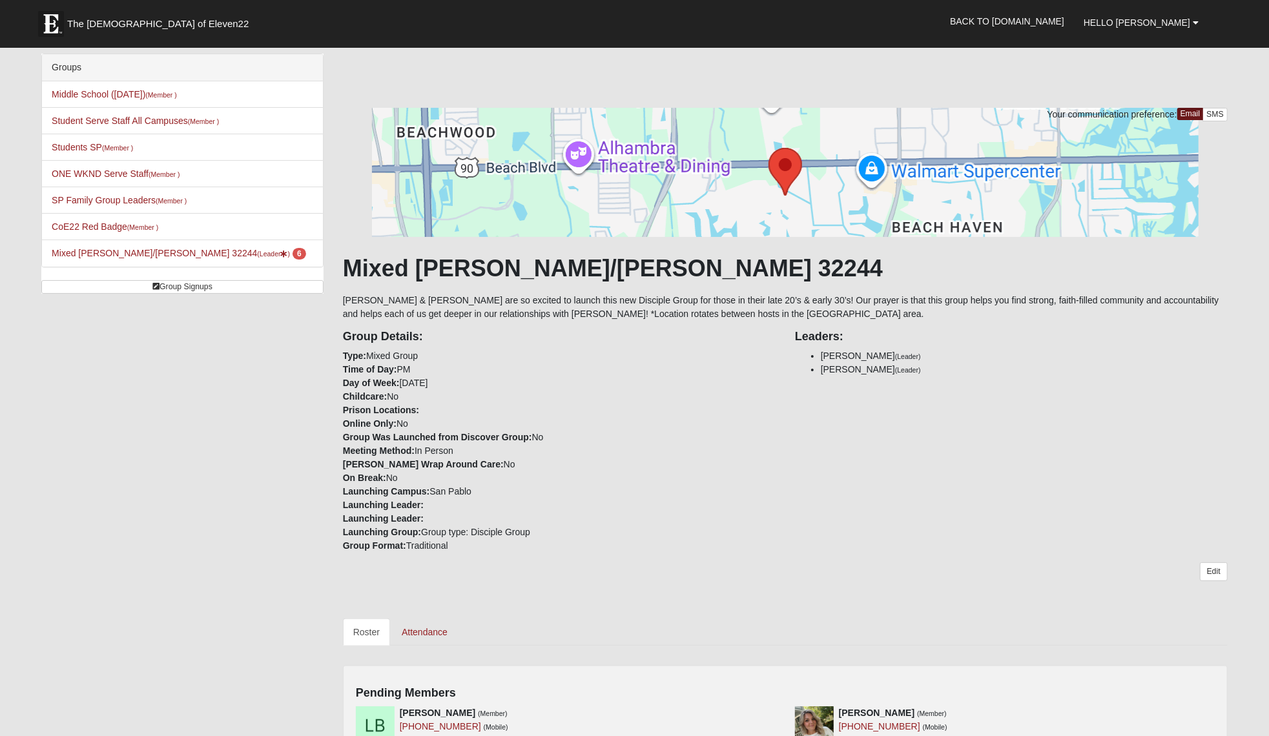
click at [481, 267] on h1 "Mixed [PERSON_NAME]/[PERSON_NAME] 32244" at bounding box center [785, 268] width 885 height 28
click at [486, 324] on div "Group Details: Type: Mixed Group Time of Day: PM Day of Week: [DATE] Childcare:…" at bounding box center [559, 437] width 452 height 232
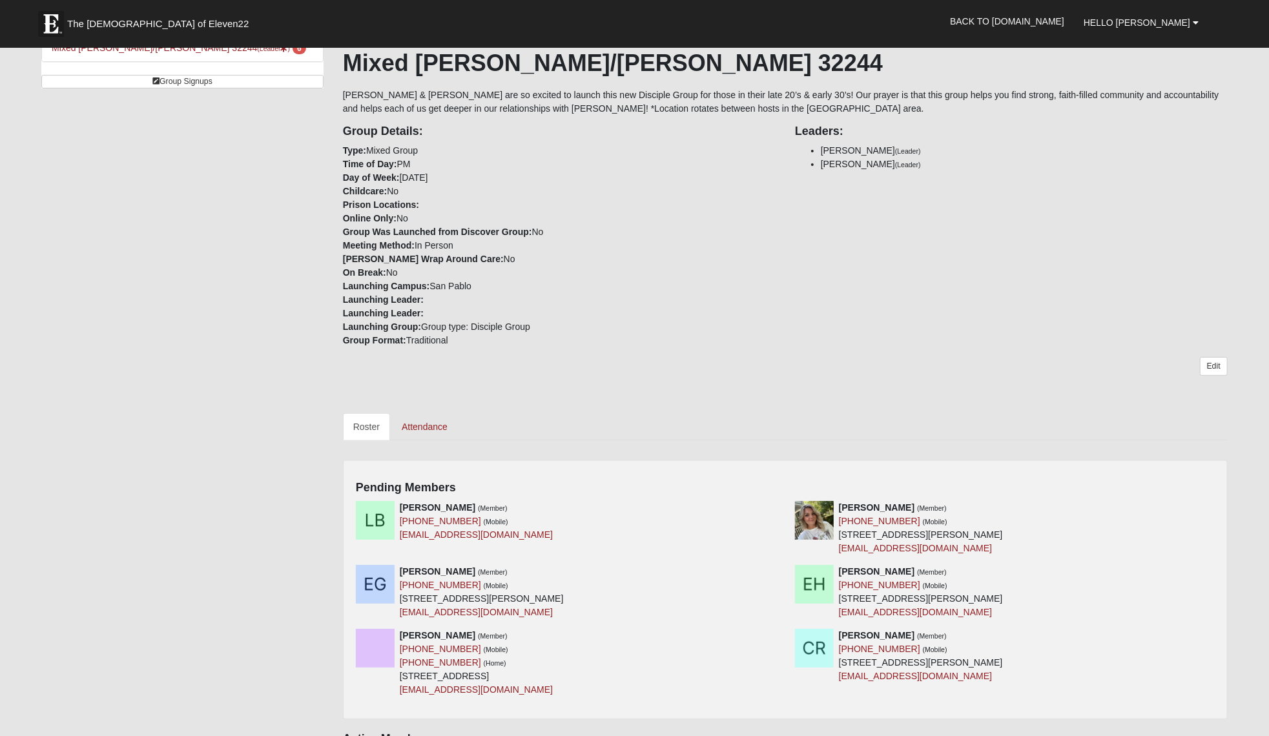
scroll to position [325, 0]
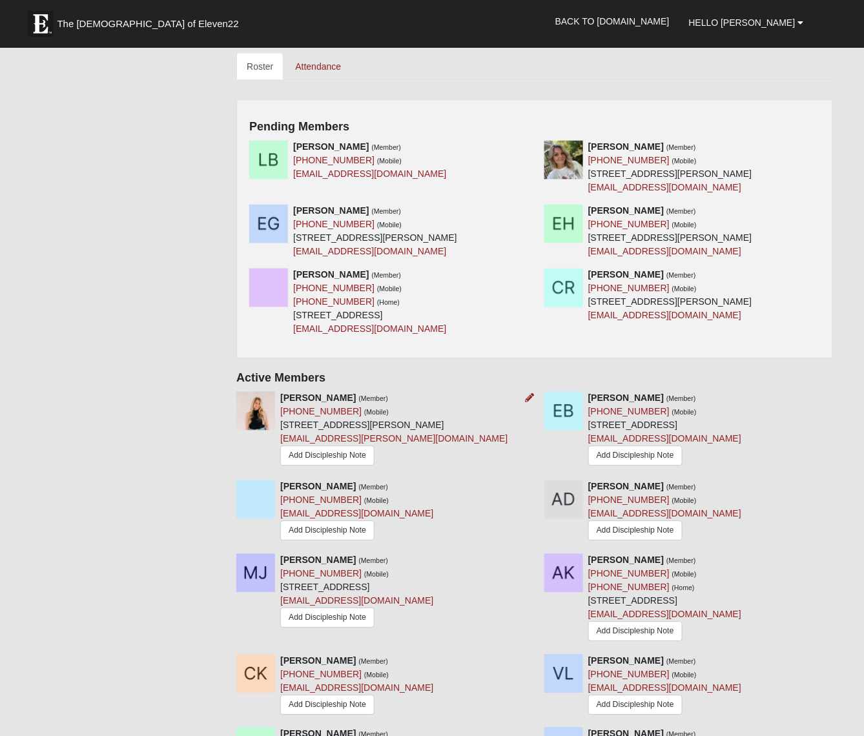
scroll to position [566, 0]
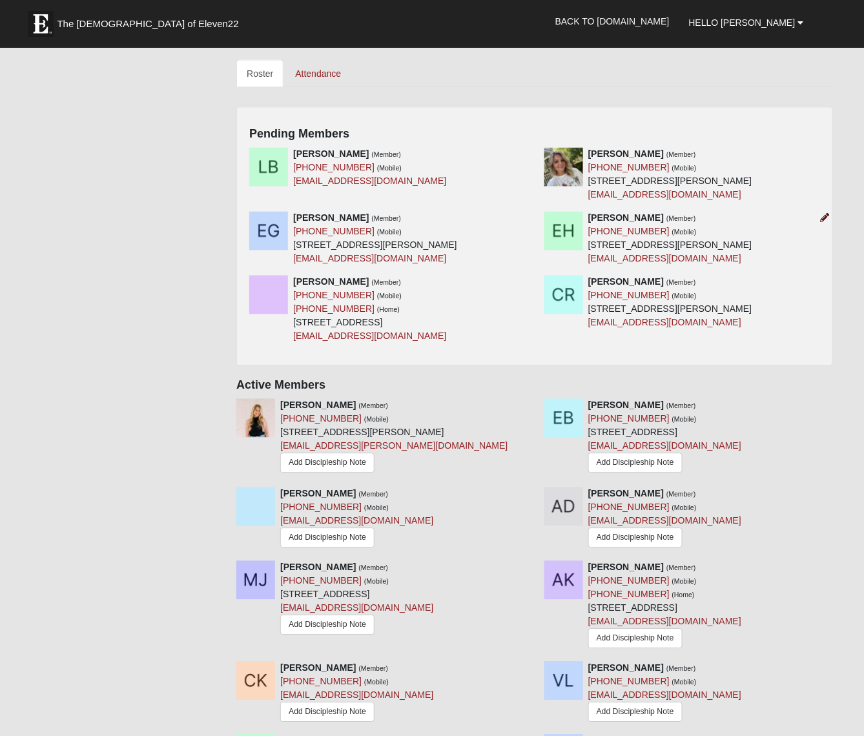
click at [828, 214] on icon at bounding box center [825, 218] width 9 height 9
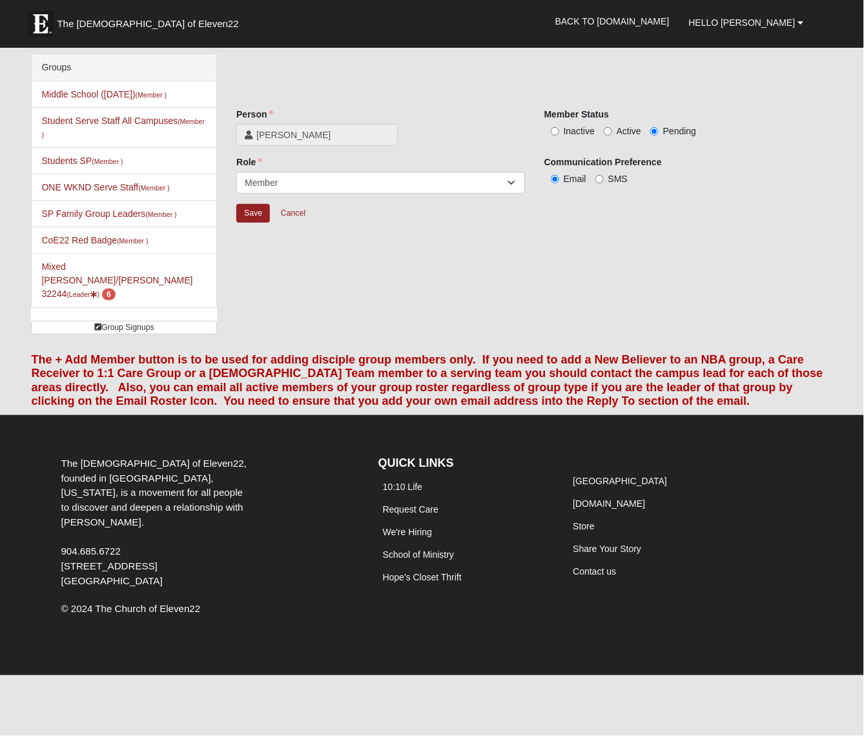
click at [629, 127] on span "Active" at bounding box center [629, 131] width 25 height 10
click at [612, 127] on input "Active" at bounding box center [608, 131] width 8 height 8
radio input "true"
click at [257, 194] on div "Role Leader Coleader Coach Member Campus Lead Future Leader Role is required." at bounding box center [381, 180] width 308 height 48
click at [254, 218] on input "Save" at bounding box center [253, 213] width 34 height 19
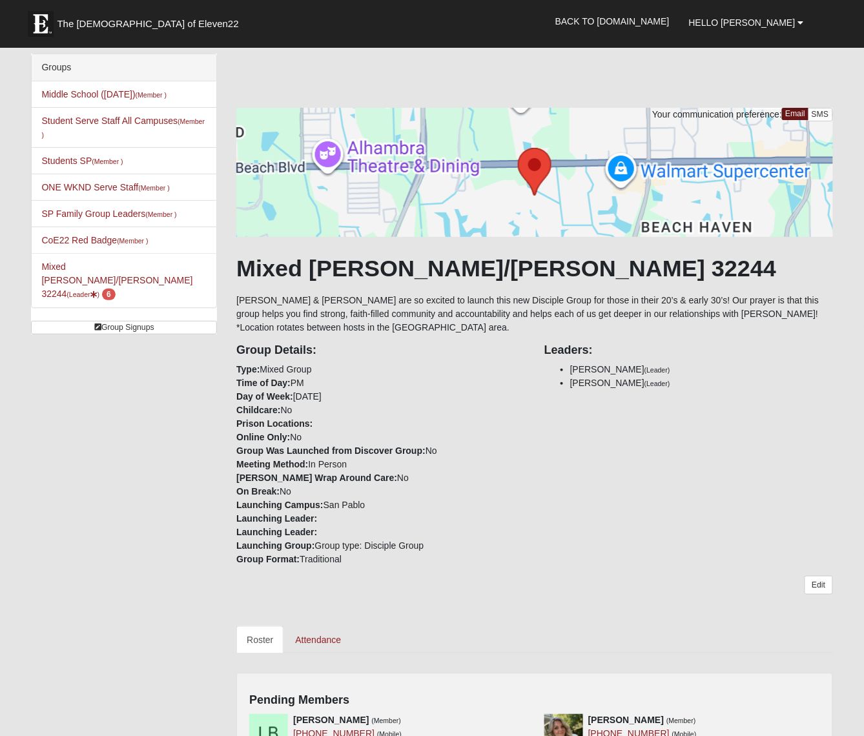
scroll to position [450, 0]
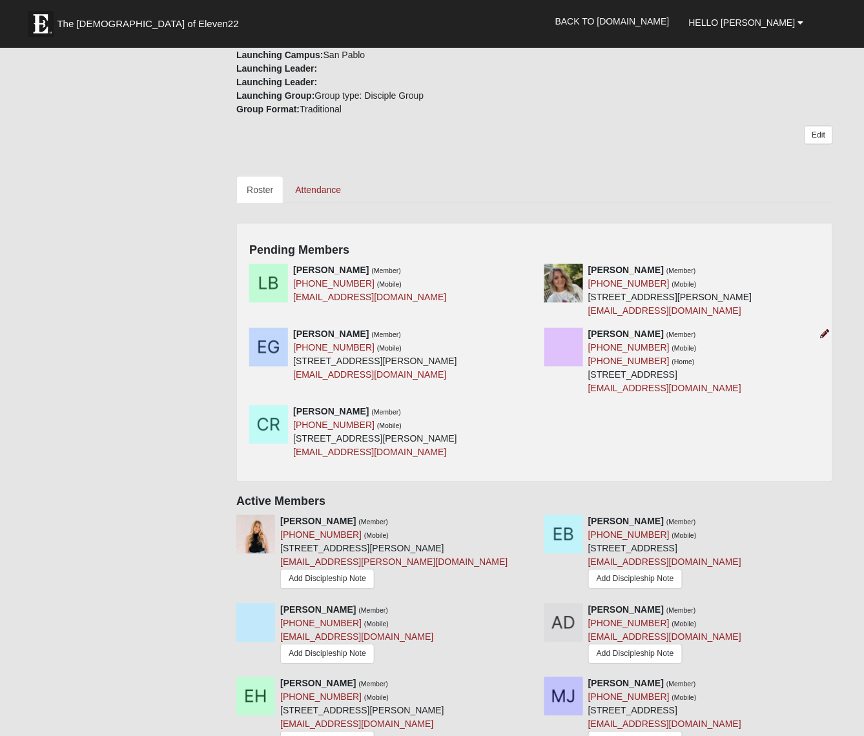
click at [822, 330] on icon at bounding box center [825, 334] width 9 height 9
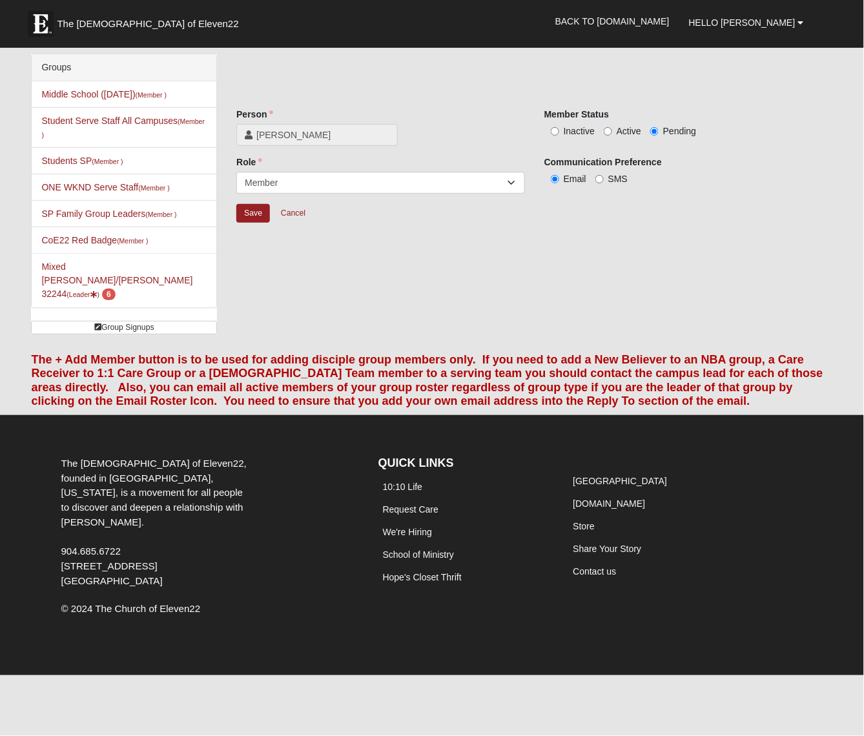
click at [613, 134] on div "Member Status Inactive Active Pending" at bounding box center [689, 127] width 308 height 39
click at [612, 127] on label "Active" at bounding box center [622, 131] width 37 height 13
click at [612, 127] on input "Active" at bounding box center [608, 131] width 8 height 8
radio input "true"
click at [235, 208] on div "Person Ally Kassman Person is required. Member Status Inactive Active Pending R…" at bounding box center [534, 145] width 615 height 182
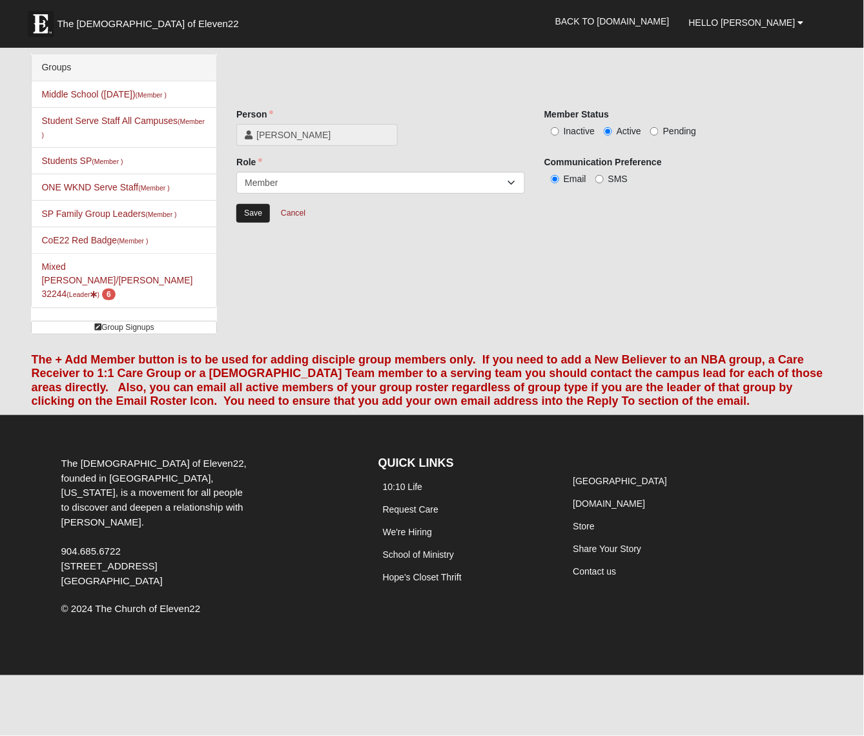
click at [262, 216] on input "Save" at bounding box center [253, 213] width 34 height 19
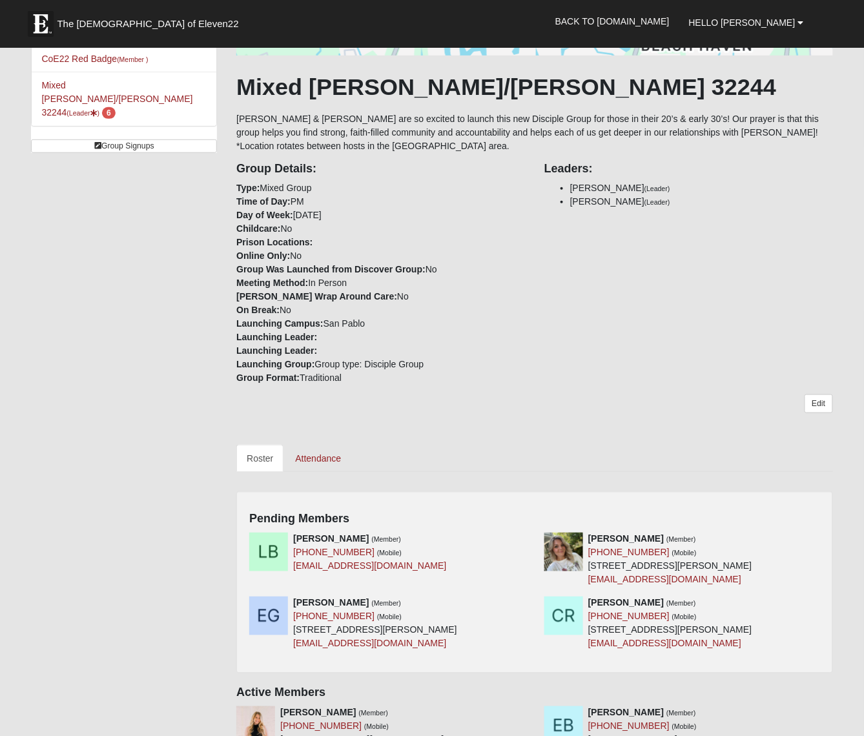
scroll to position [399, 0]
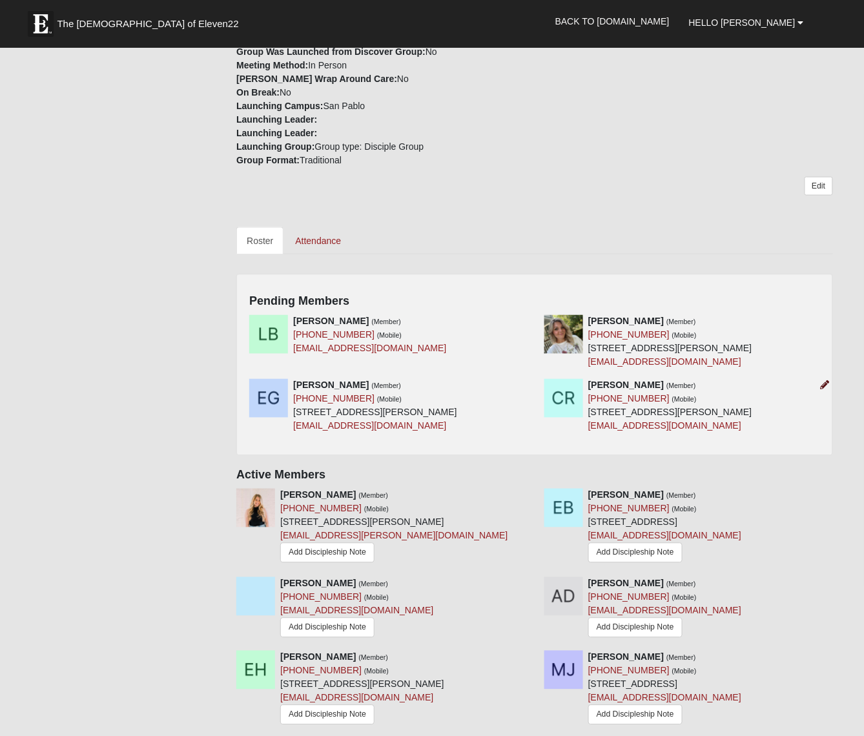
click at [821, 381] on icon at bounding box center [825, 385] width 9 height 9
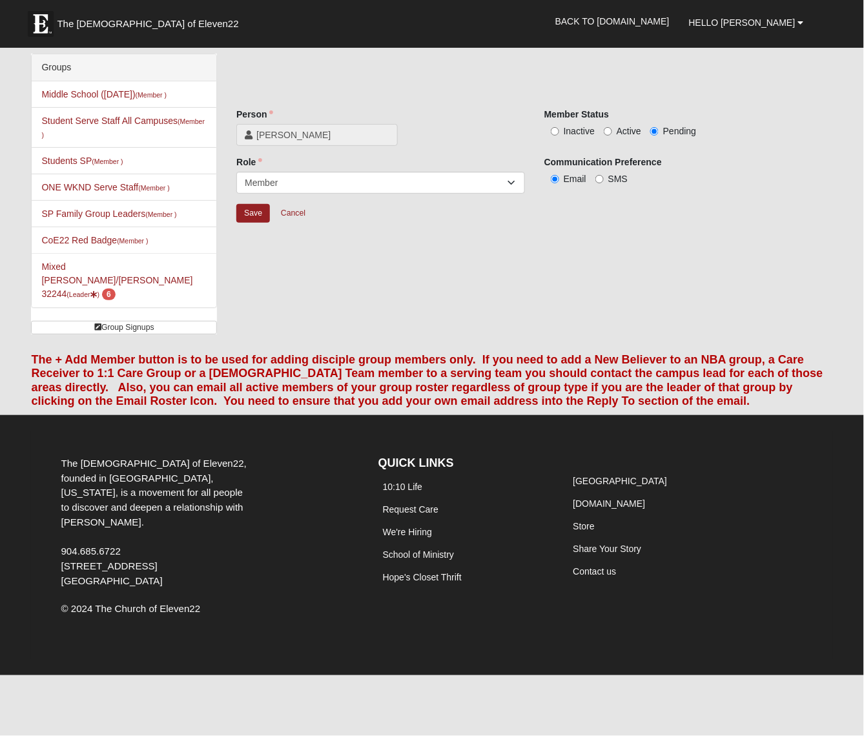
click at [615, 125] on label "Active" at bounding box center [622, 131] width 37 height 13
click at [612, 127] on input "Active" at bounding box center [608, 131] width 8 height 8
radio input "true"
click at [254, 210] on input "Save" at bounding box center [253, 213] width 34 height 19
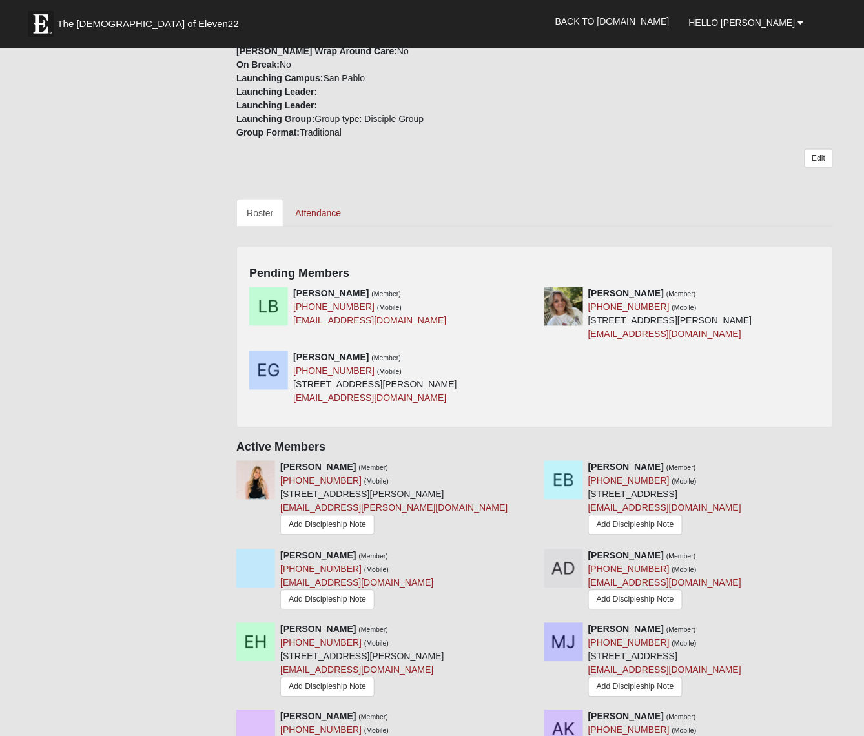
scroll to position [515, 0]
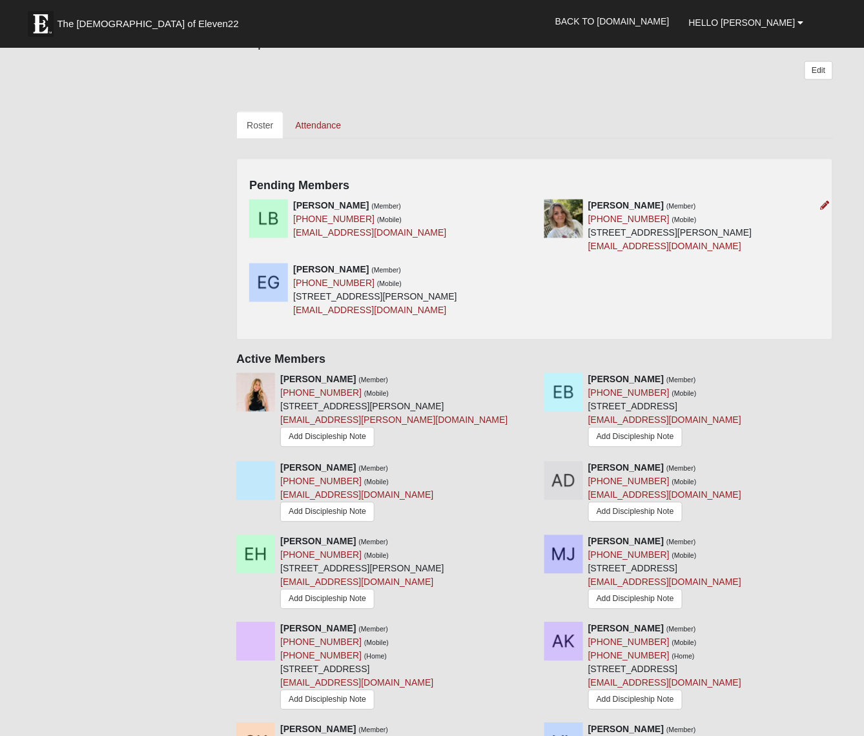
click at [559, 200] on img at bounding box center [563, 219] width 39 height 39
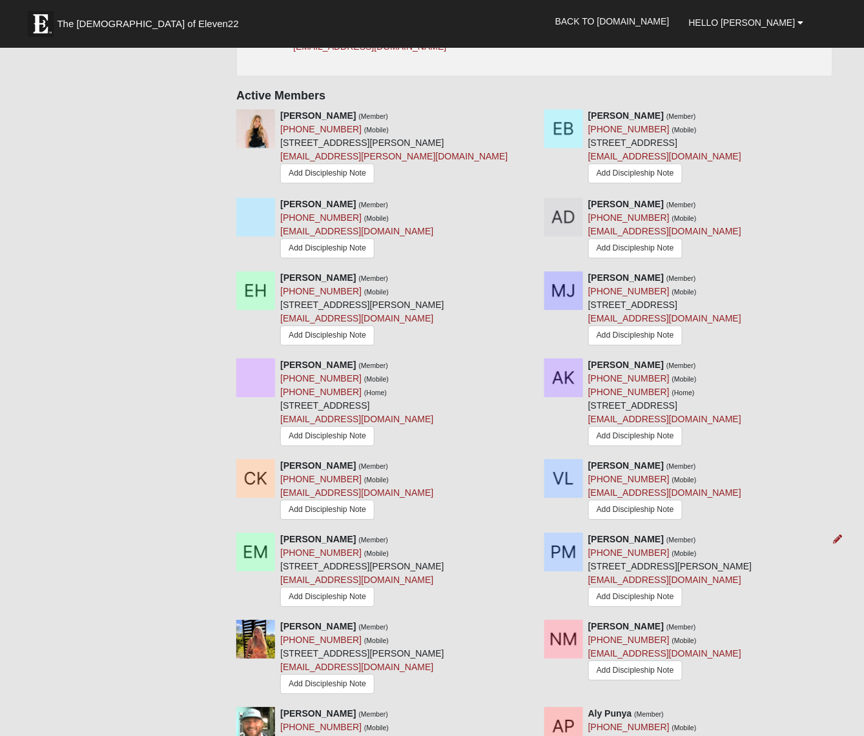
scroll to position [776, 0]
